Goal: Task Accomplishment & Management: Manage account settings

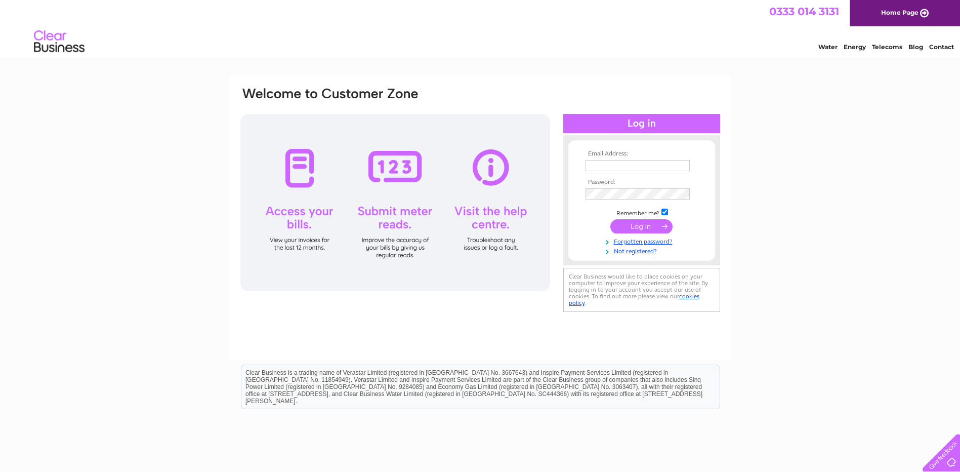
type input "headoffice@cawleyhotels.com"
click at [642, 220] on input "submit" at bounding box center [642, 226] width 62 height 14
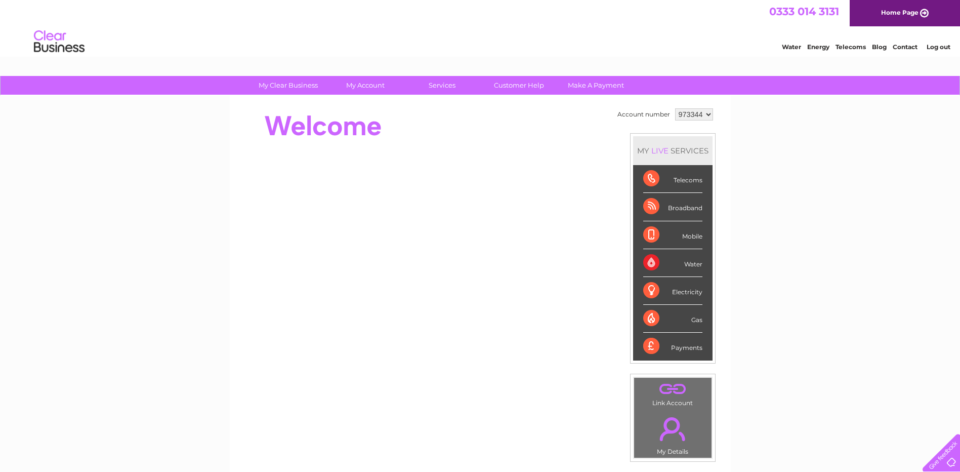
click at [703, 112] on select "973344 999148" at bounding box center [694, 114] width 38 height 12
select select "999148"
click at [675, 108] on select "973344 999148" at bounding box center [694, 114] width 38 height 12
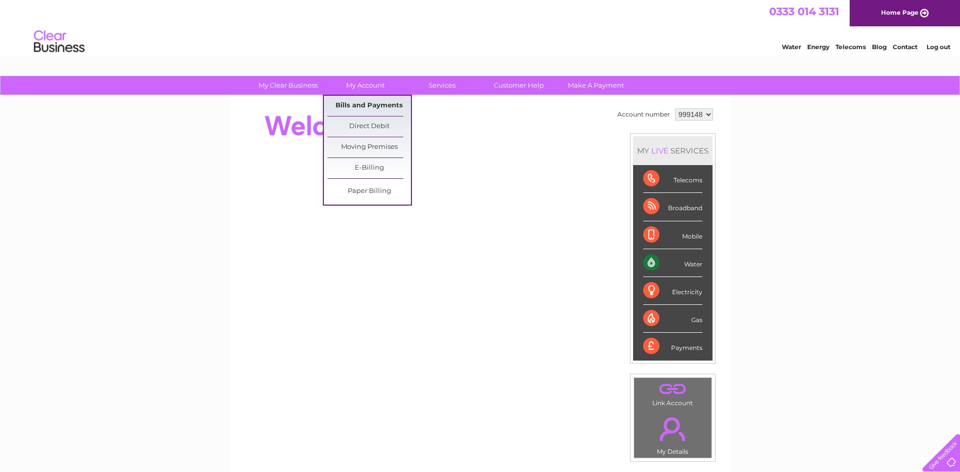
click at [369, 110] on link "Bills and Payments" at bounding box center [370, 106] width 84 height 20
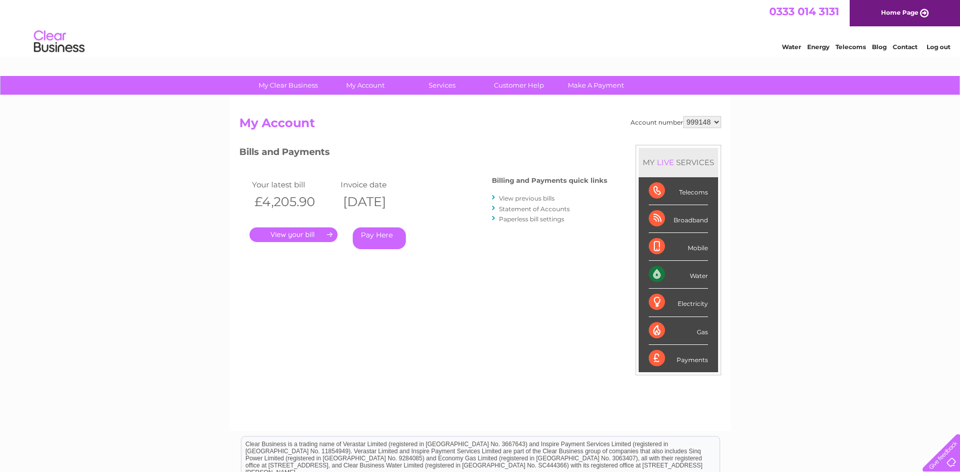
click at [320, 232] on link "." at bounding box center [294, 234] width 88 height 15
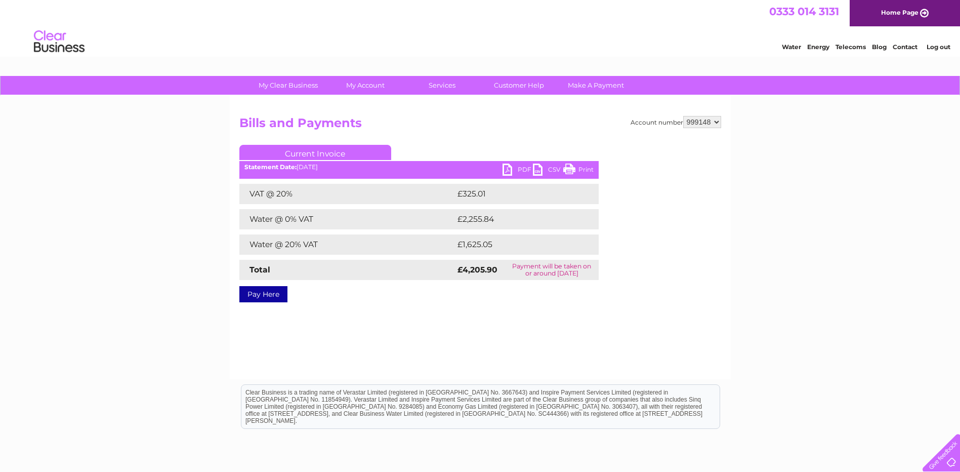
drag, startPoint x: 590, startPoint y: 171, endPoint x: 133, endPoint y: 37, distance: 476.8
click at [590, 171] on link "Print" at bounding box center [579, 171] width 30 height 15
click at [524, 167] on link "PDF" at bounding box center [518, 171] width 30 height 15
